Goal: Task Accomplishment & Management: Use online tool/utility

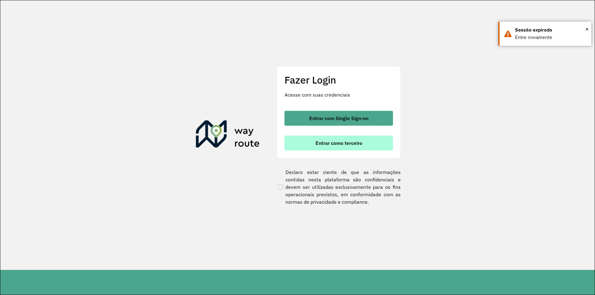
click at [350, 149] on button "Entrar como terceiro" at bounding box center [338, 143] width 108 height 15
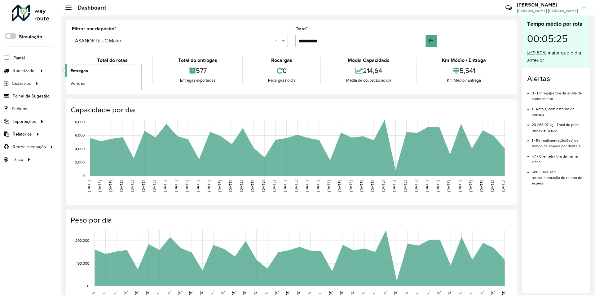
click at [97, 72] on link "Entregas" at bounding box center [103, 70] width 76 height 12
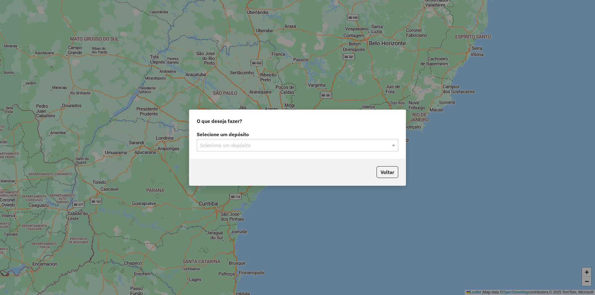
click at [310, 145] on input "text" at bounding box center [291, 145] width 183 height 7
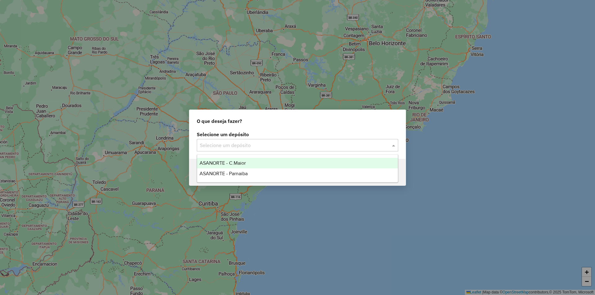
click at [250, 159] on div "ASANORTE - C.Maior" at bounding box center [297, 163] width 201 height 11
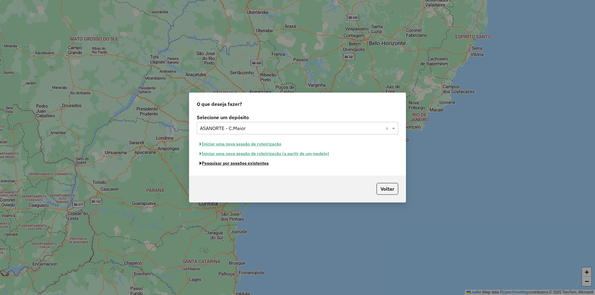
click at [247, 166] on button "Pesquisar por sessões existentes" at bounding box center [234, 164] width 75 height 10
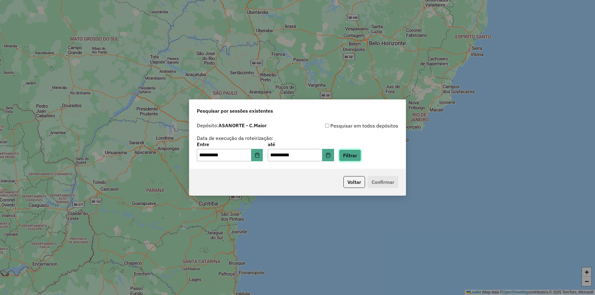
click at [361, 160] on button "Filtrar" at bounding box center [350, 156] width 22 height 12
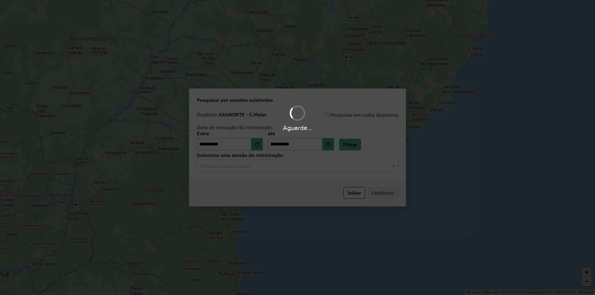
click at [253, 171] on div "Selecione uma sessão" at bounding box center [297, 166] width 201 height 12
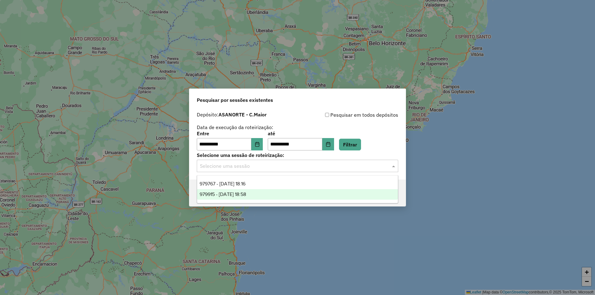
click at [243, 195] on span "979915 - 15/08/2025 18:58" at bounding box center [222, 194] width 46 height 5
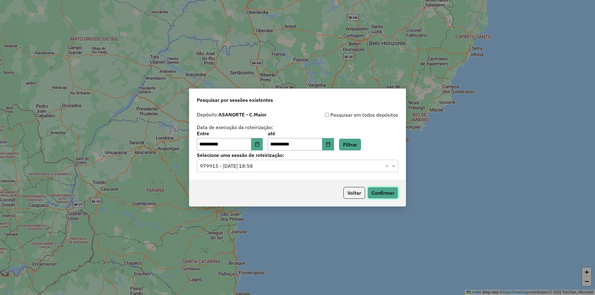
click at [383, 195] on button "Confirmar" at bounding box center [382, 193] width 31 height 12
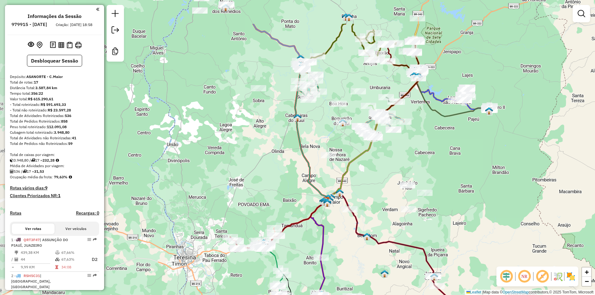
drag, startPoint x: 340, startPoint y: 124, endPoint x: 368, endPoint y: 168, distance: 52.1
click at [368, 168] on div "Janela de atendimento Grade de atendimento Capacidade Transportadoras Veículos …" at bounding box center [297, 147] width 595 height 295
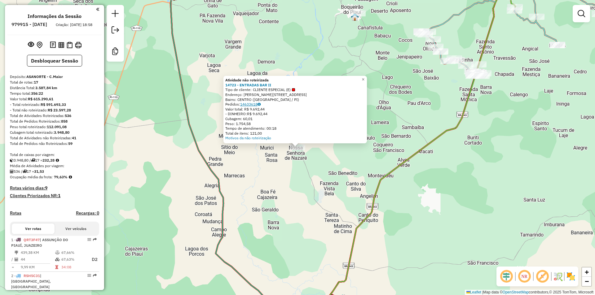
click at [252, 104] on link "14633618" at bounding box center [250, 104] width 20 height 5
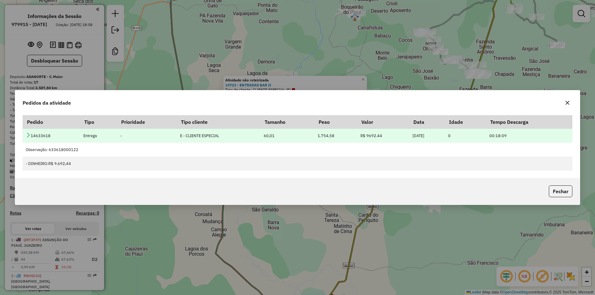
drag, startPoint x: 51, startPoint y: 137, endPoint x: 32, endPoint y: 138, distance: 19.3
click at [32, 138] on td "14633618" at bounding box center [51, 136] width 57 height 14
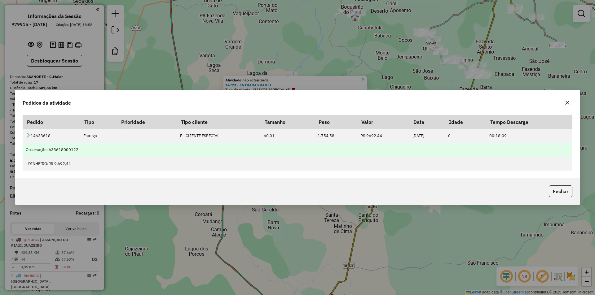
click at [37, 146] on td "Observação: 633618000122" at bounding box center [297, 150] width 549 height 14
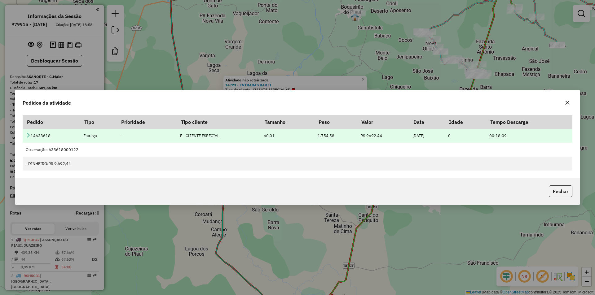
drag, startPoint x: 37, startPoint y: 134, endPoint x: 55, endPoint y: 134, distance: 18.6
click at [55, 134] on td "14633618" at bounding box center [51, 136] width 57 height 14
copy td "633618"
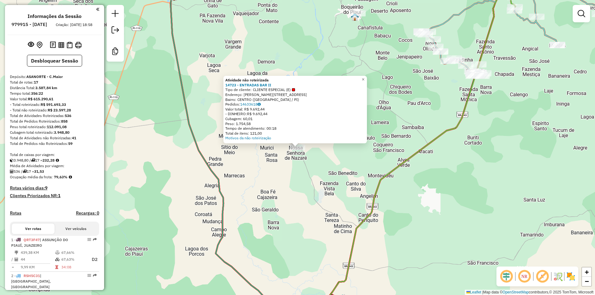
click at [294, 160] on div "Atividade não roteirizada 14723 - ENTRADAS BAR II Tipo de cliente: CLIENTE ESPE…" at bounding box center [297, 147] width 595 height 295
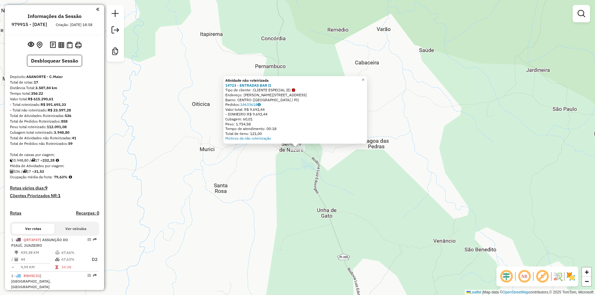
drag, startPoint x: 397, startPoint y: 177, endPoint x: 395, endPoint y: 165, distance: 11.7
click at [395, 170] on div "Atividade não roteirizada 14723 - ENTRADAS BAR II Tipo de cliente: CLIENTE ESPE…" at bounding box center [297, 147] width 595 height 295
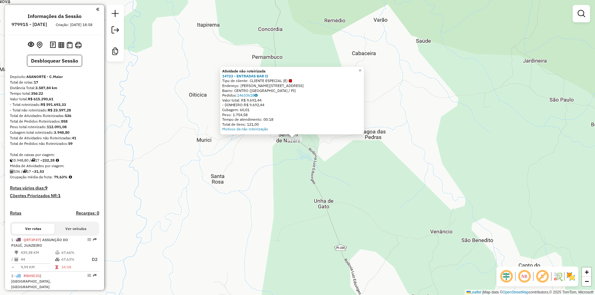
click at [402, 189] on div "Atividade não roteirizada 14723 - ENTRADAS BAR II Tipo de cliente: CLIENTE ESPE…" at bounding box center [297, 147] width 595 height 295
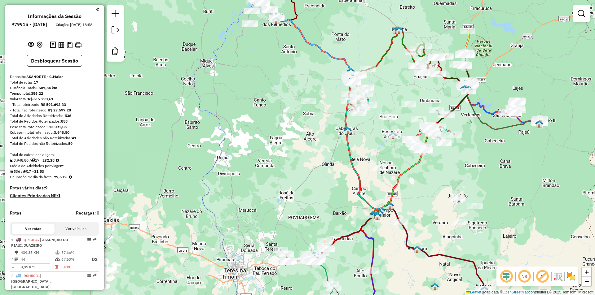
drag, startPoint x: 394, startPoint y: 154, endPoint x: 383, endPoint y: 135, distance: 22.2
click at [384, 137] on div "Janela de atendimento Grade de atendimento Capacidade Transportadoras Veículos …" at bounding box center [297, 147] width 595 height 295
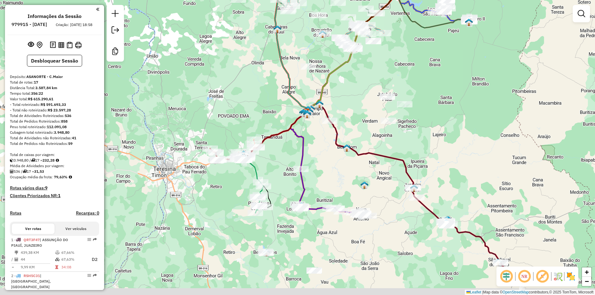
drag, startPoint x: 369, startPoint y: 187, endPoint x: 323, endPoint y: 118, distance: 83.0
click at [325, 122] on icon at bounding box center [359, 145] width 107 height 84
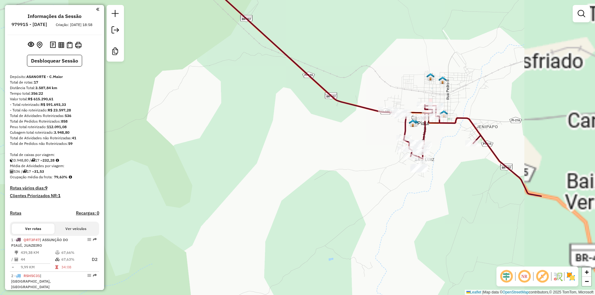
drag, startPoint x: 519, startPoint y: 196, endPoint x: 406, endPoint y: 210, distance: 113.6
click at [406, 210] on div "Janela de atendimento Grade de atendimento Capacidade Transportadoras Veículos …" at bounding box center [297, 147] width 595 height 295
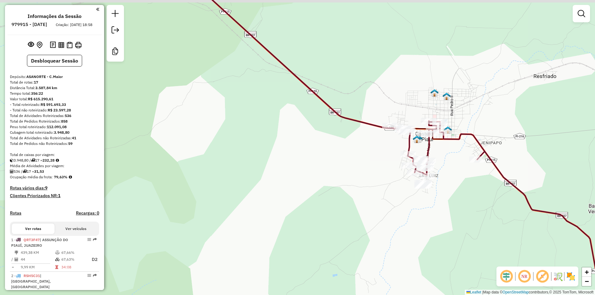
drag, startPoint x: 383, startPoint y: 142, endPoint x: 400, endPoint y: 202, distance: 62.4
click at [398, 203] on div "Janela de atendimento Grade de atendimento Capacidade Transportadoras Veículos …" at bounding box center [297, 147] width 595 height 295
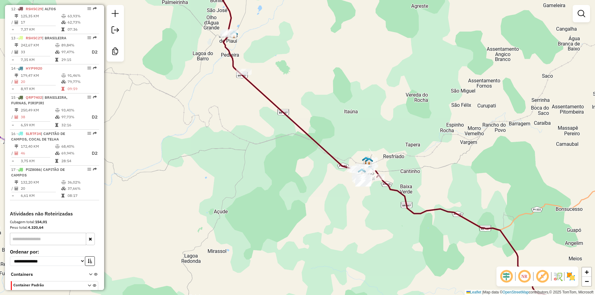
scroll to position [617, 0]
